Goal: Task Accomplishment & Management: Manage account settings

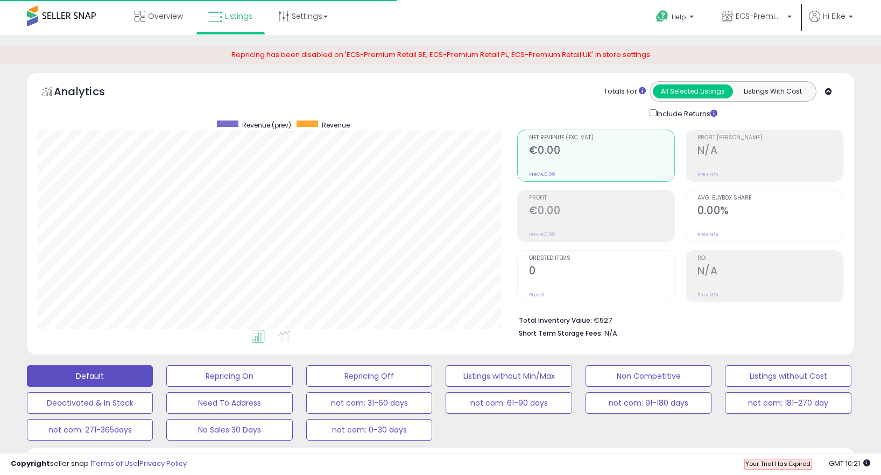
scroll to position [221, 479]
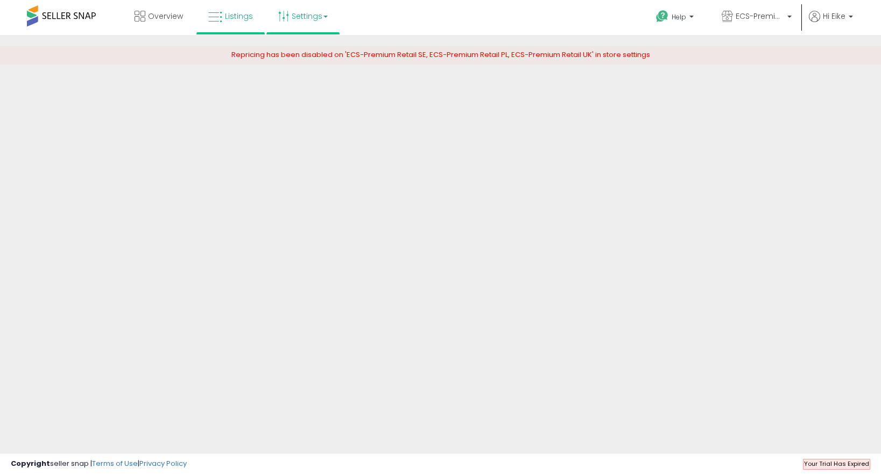
click at [307, 24] on link "Settings" at bounding box center [303, 16] width 66 height 32
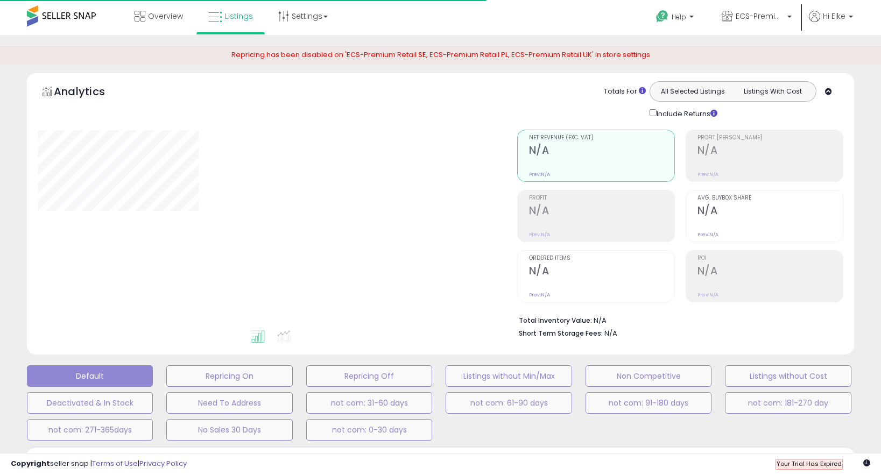
type input "**********"
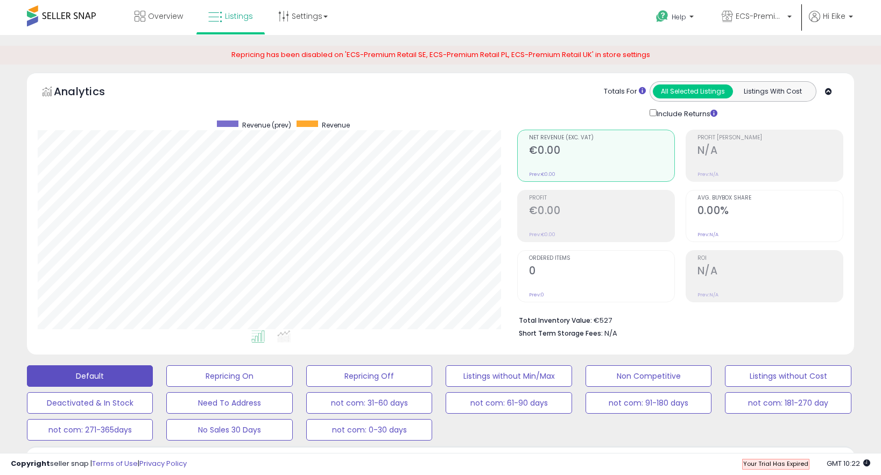
scroll to position [221, 479]
click at [314, 22] on link "Settings" at bounding box center [303, 16] width 66 height 32
click at [842, 16] on span "Hi Eike" at bounding box center [834, 16] width 23 height 11
click at [830, 54] on link "Account" at bounding box center [828, 57] width 29 height 10
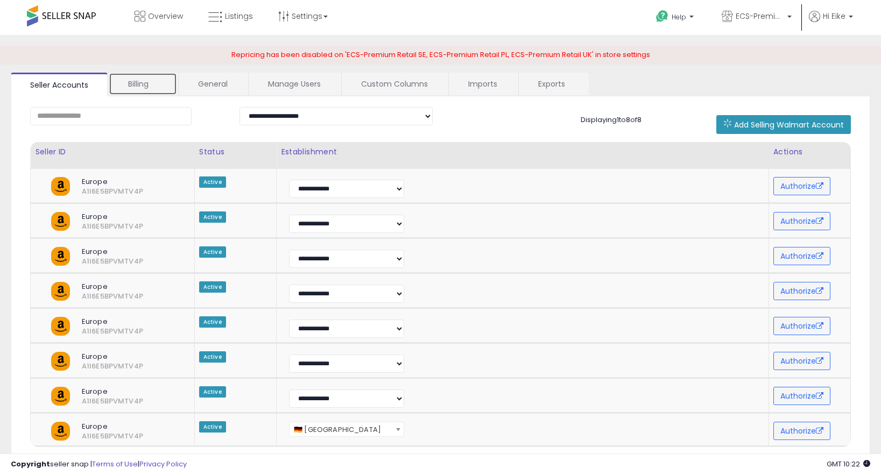
click at [152, 87] on link "Billing" at bounding box center [143, 84] width 68 height 23
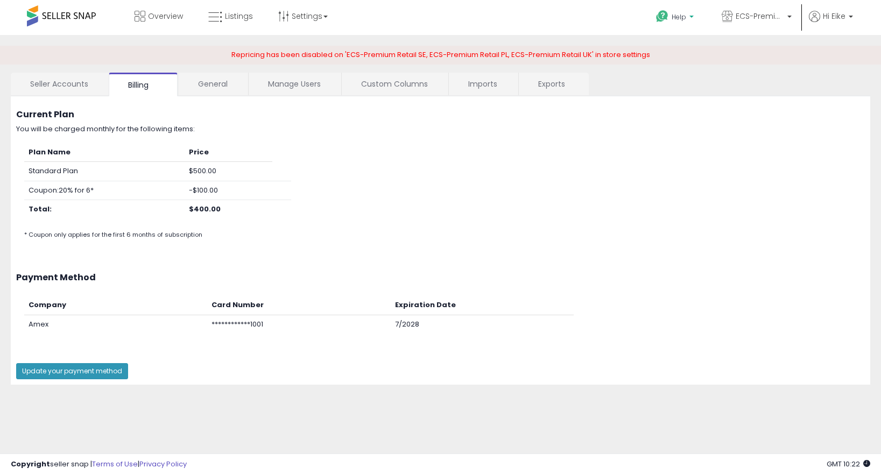
click at [685, 21] on p "Help" at bounding box center [675, 18] width 41 height 12
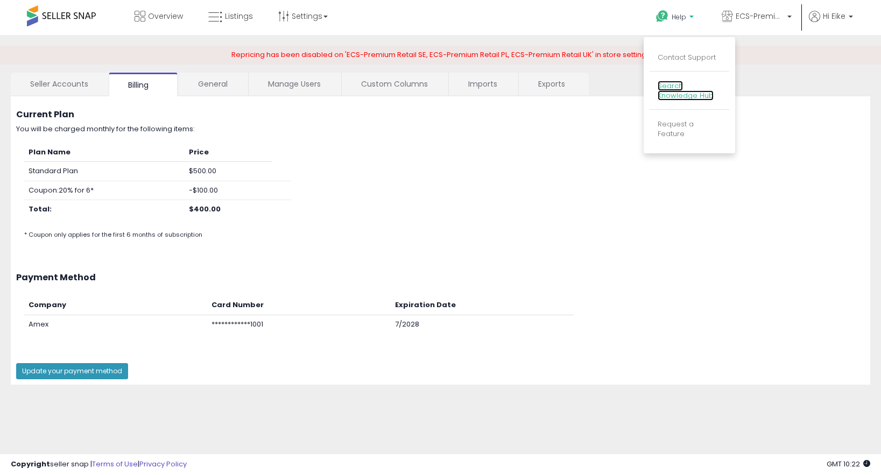
click at [672, 88] on link "Search Knowledge Hub" at bounding box center [685, 91] width 56 height 20
